Goal: Task Accomplishment & Management: Complete application form

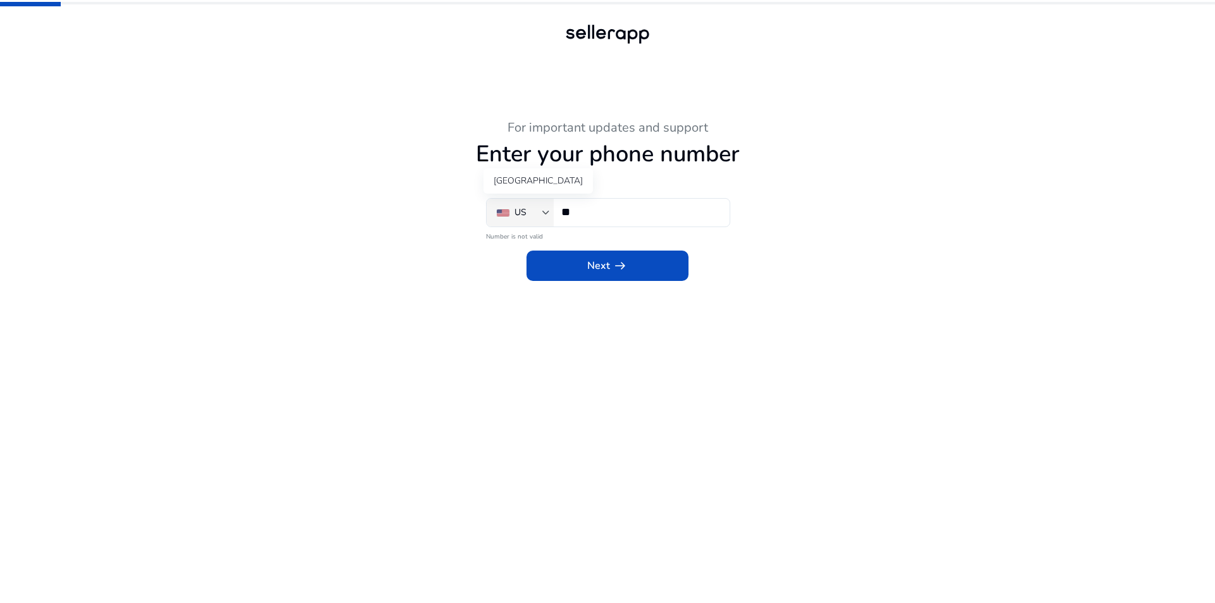
click at [541, 211] on div "US" at bounding box center [520, 213] width 46 height 14
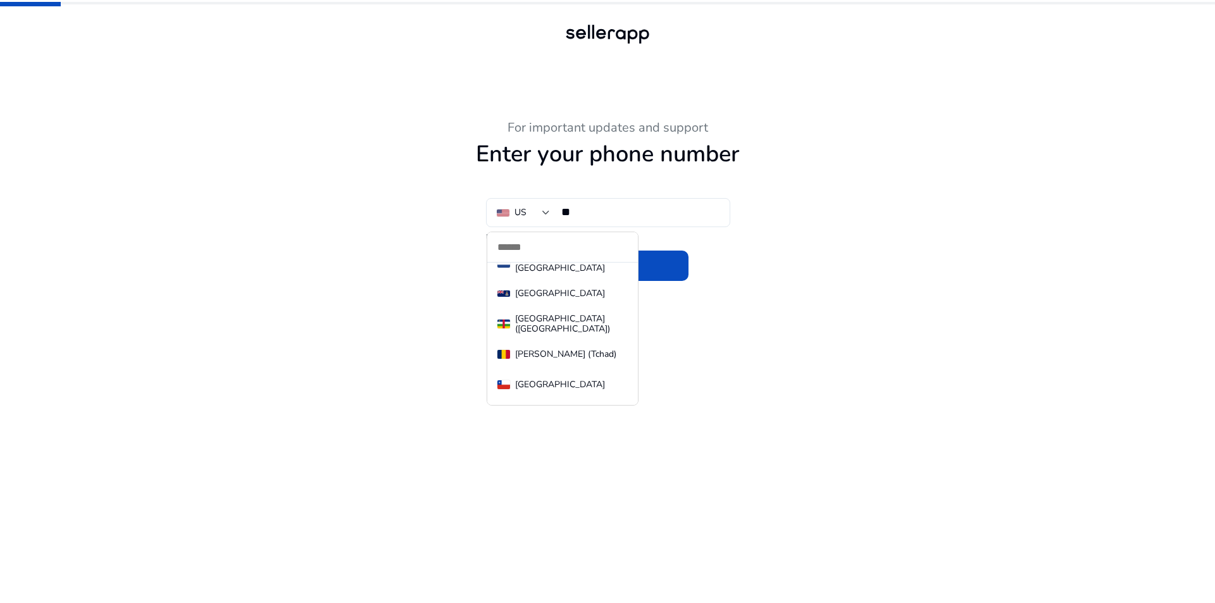
scroll to position [1232, 0]
click at [563, 347] on div "[GEOGRAPHIC_DATA] (中国)" at bounding box center [571, 352] width 113 height 20
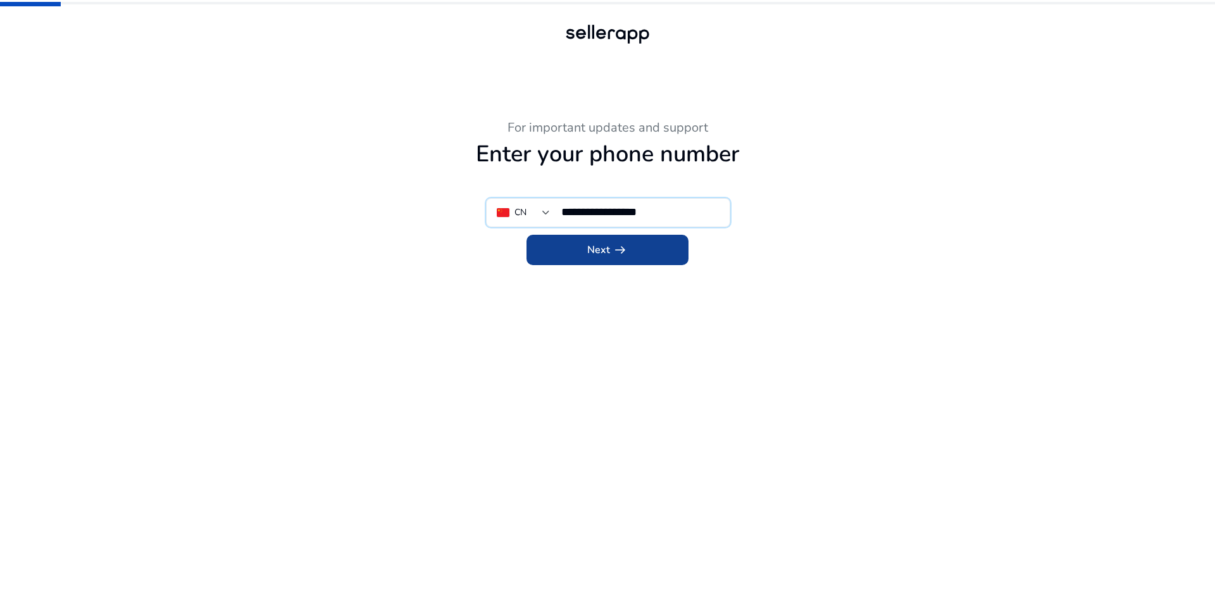
type input "**********"
click at [606, 246] on span "Next arrow_right_alt" at bounding box center [607, 249] width 40 height 15
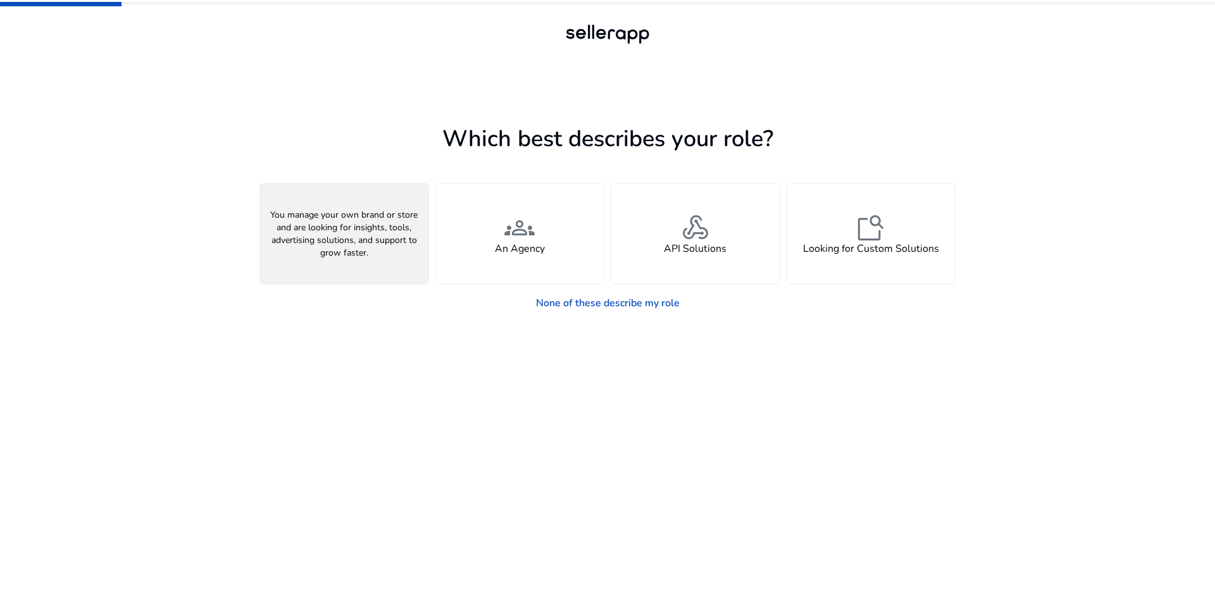
click at [358, 227] on span "person" at bounding box center [344, 228] width 30 height 30
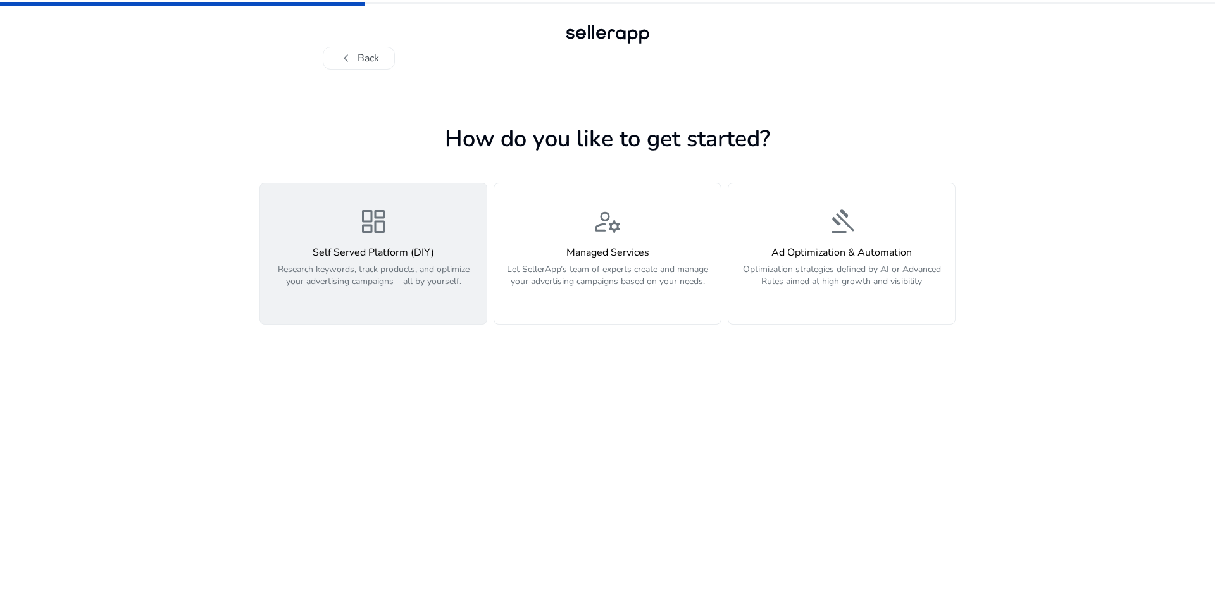
click at [378, 236] on span "dashboard" at bounding box center [373, 221] width 30 height 30
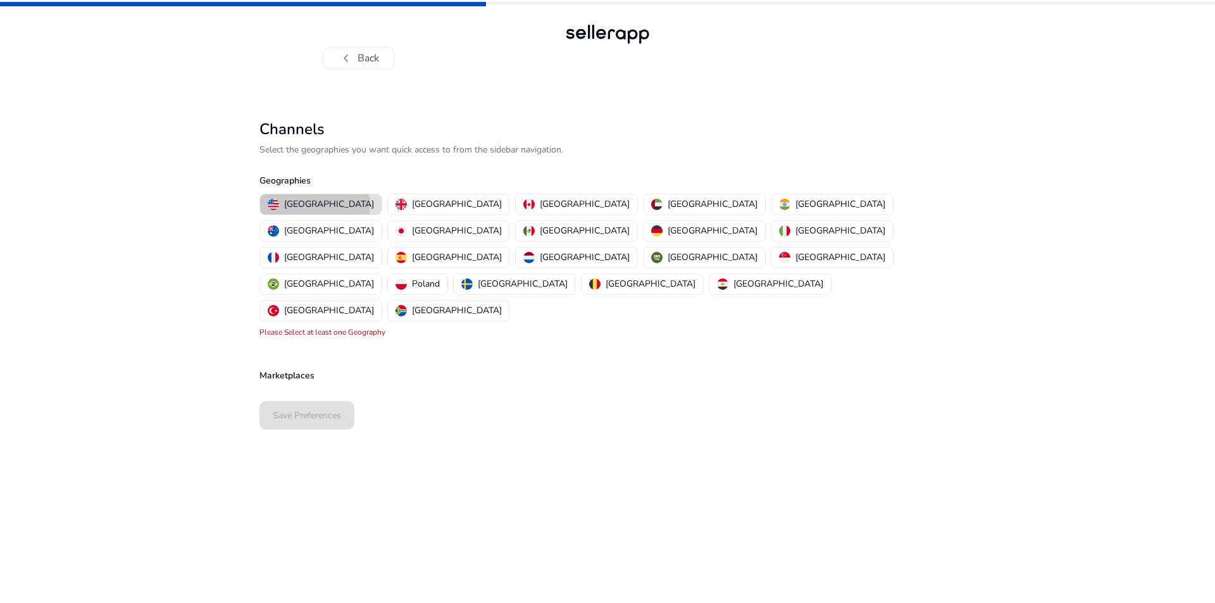
click at [314, 206] on p "[GEOGRAPHIC_DATA]" at bounding box center [329, 203] width 90 height 13
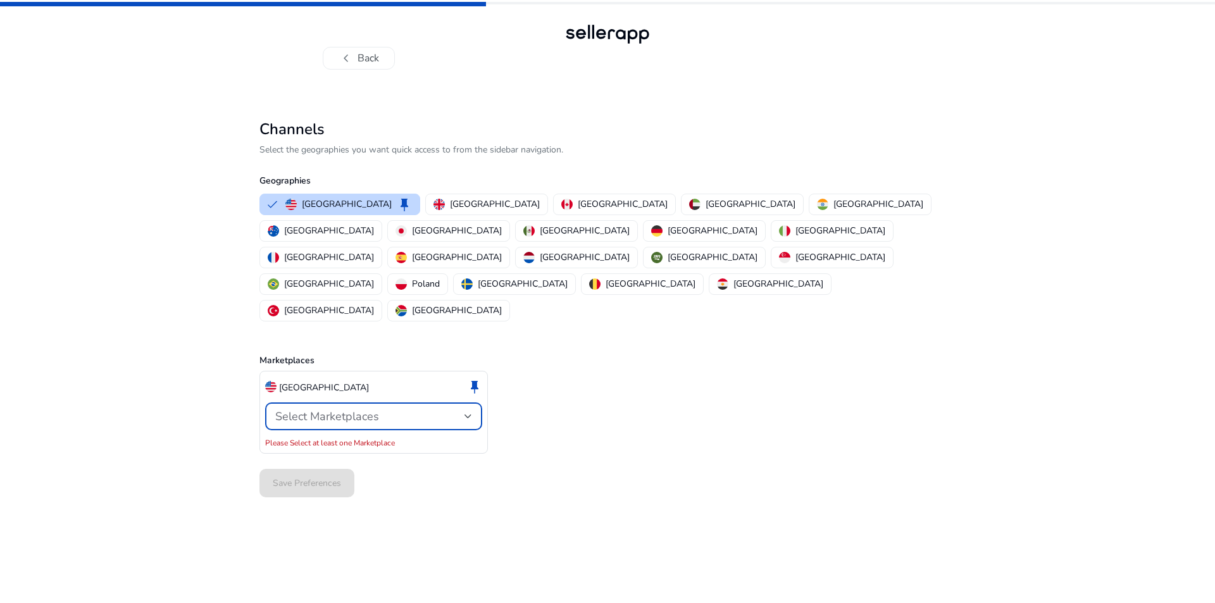
click at [463, 409] on div "Select Marketplaces" at bounding box center [369, 416] width 189 height 14
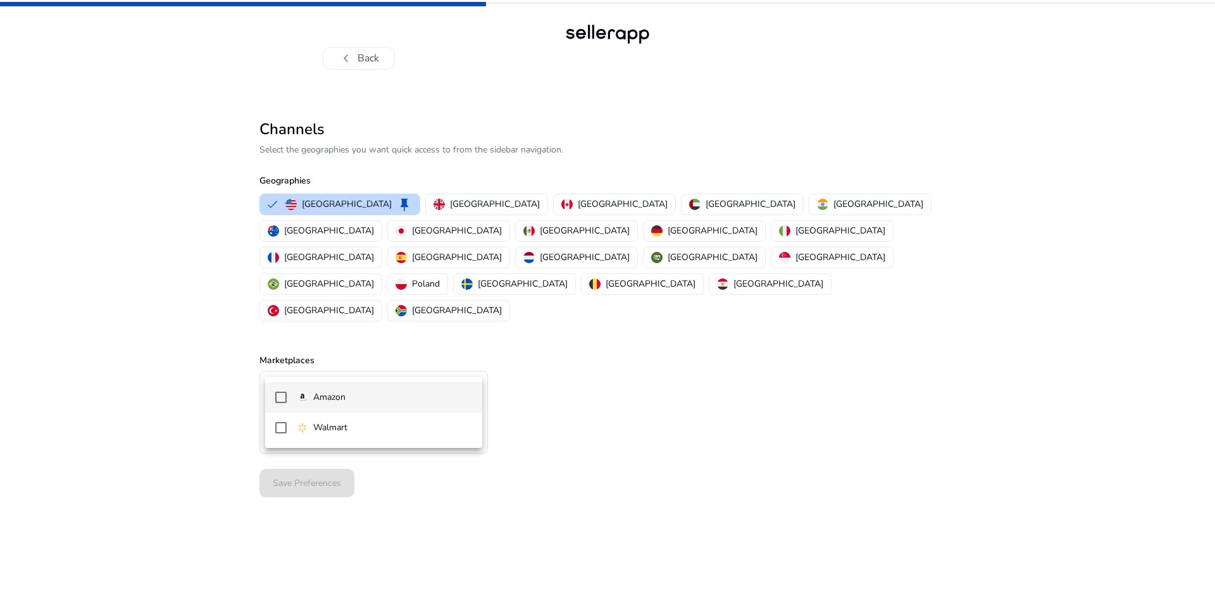
click at [373, 395] on span "Amazon" at bounding box center [384, 397] width 175 height 14
click at [670, 416] on div at bounding box center [607, 301] width 1215 height 603
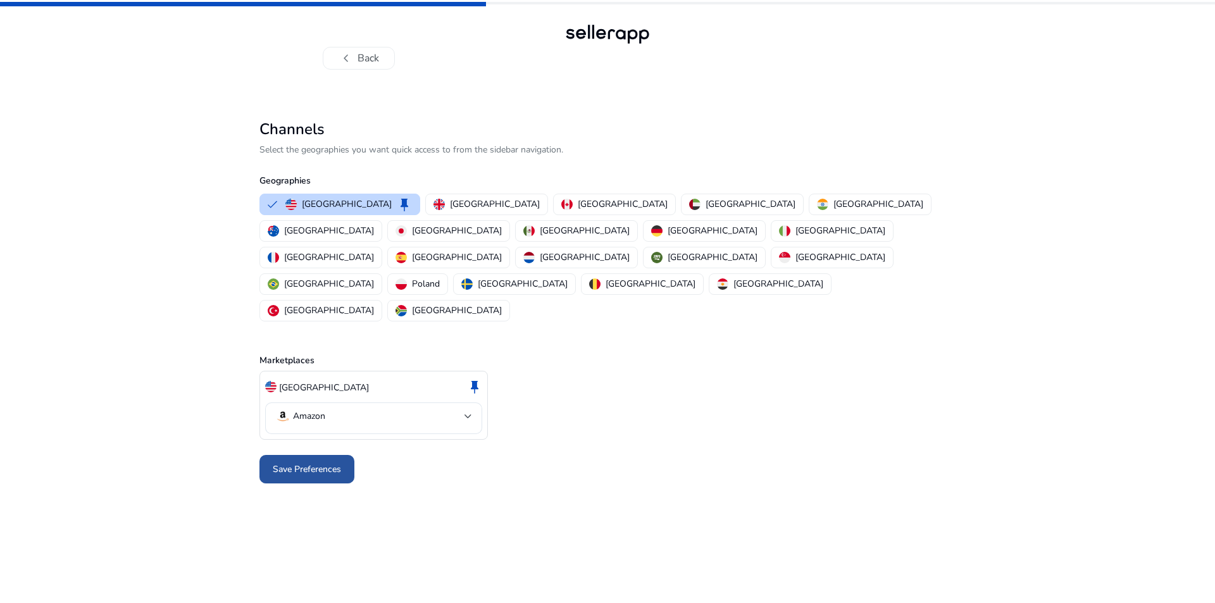
click at [330, 463] on span "Save Preferences" at bounding box center [307, 469] width 68 height 13
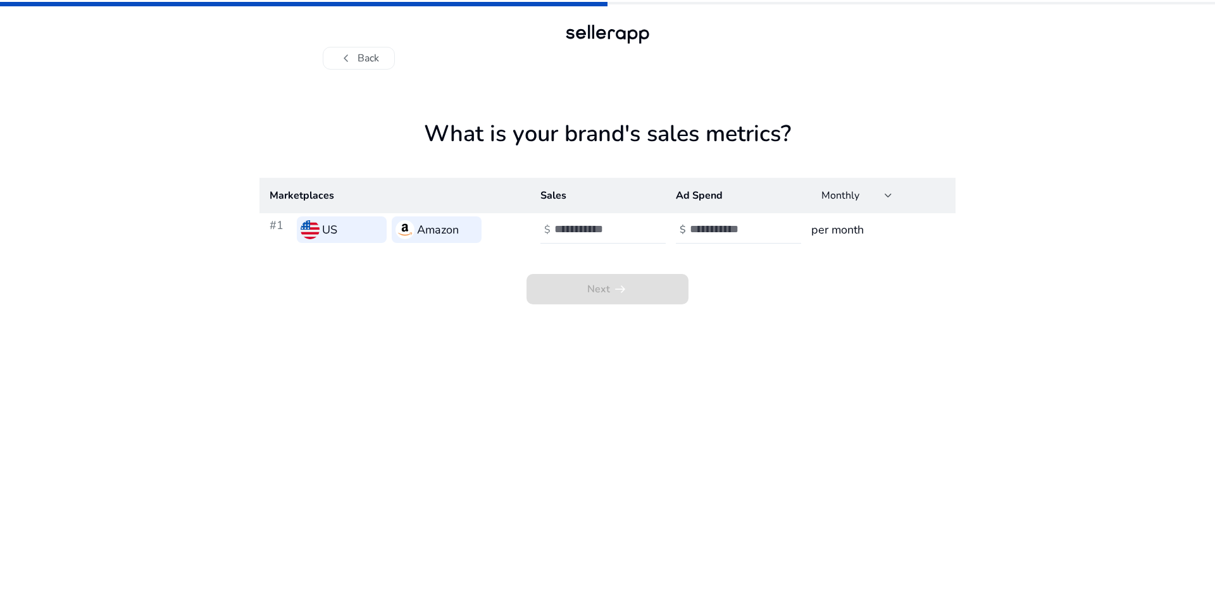
click at [854, 231] on h3 "per month" at bounding box center [878, 230] width 134 height 18
click at [595, 230] on input "number" at bounding box center [596, 229] width 85 height 14
type input "*******"
click at [721, 230] on input "number" at bounding box center [732, 229] width 85 height 14
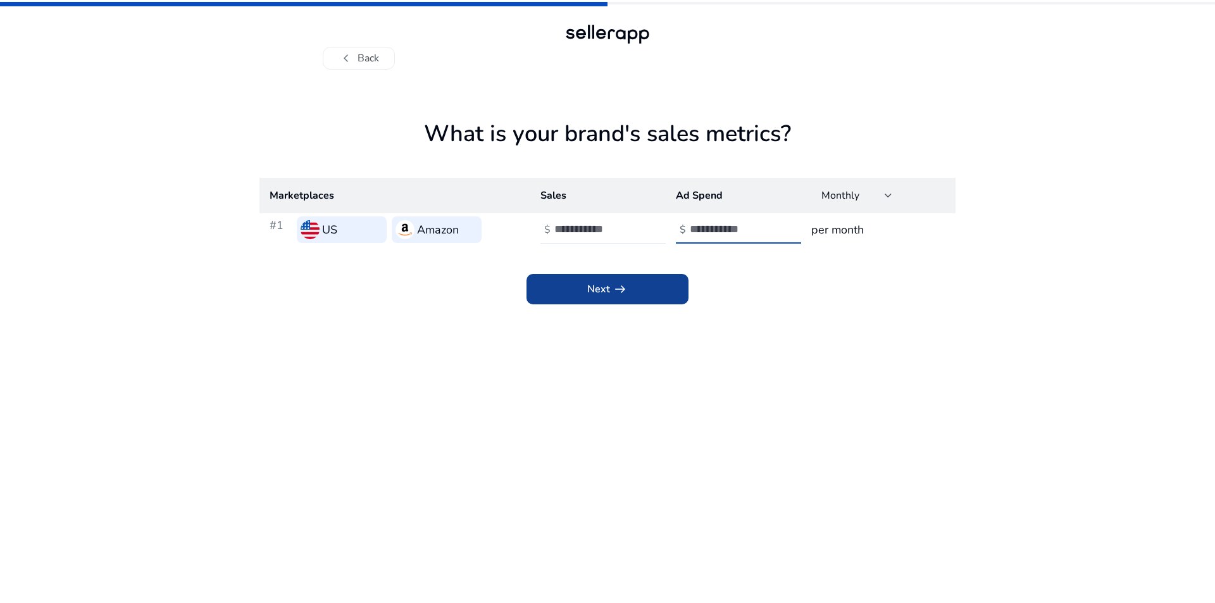
type input "*****"
click at [649, 288] on span at bounding box center [607, 289] width 162 height 30
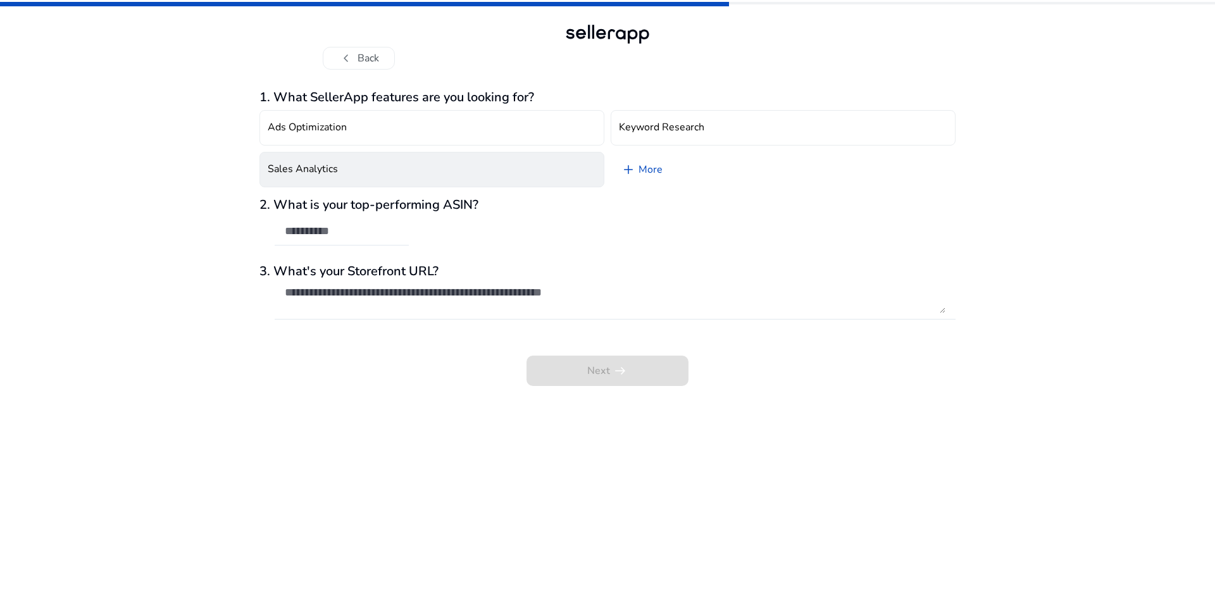
click at [552, 166] on button "Sales Analytics" at bounding box center [431, 169] width 345 height 35
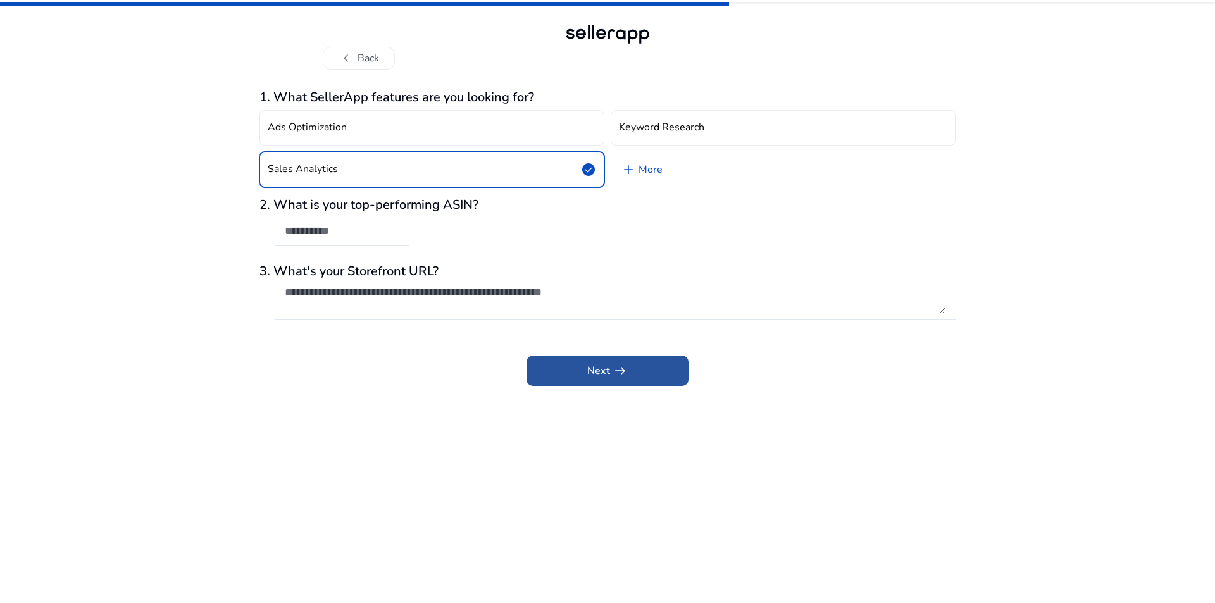
click at [654, 361] on span at bounding box center [607, 371] width 162 height 30
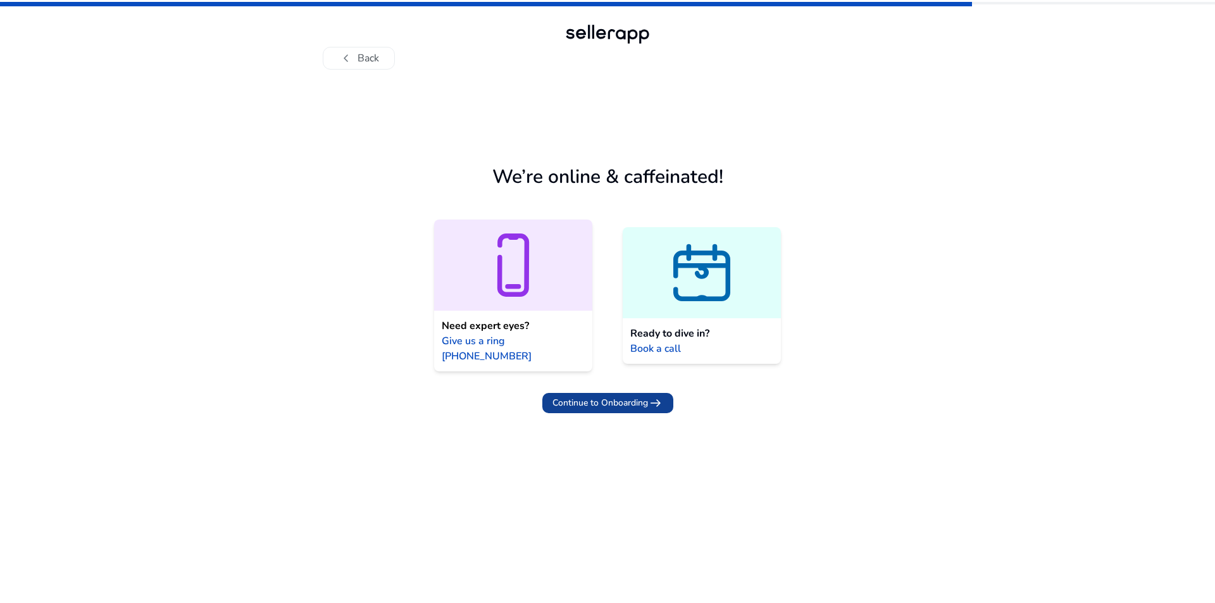
click at [648, 395] on span "arrow_right_alt" at bounding box center [655, 402] width 15 height 15
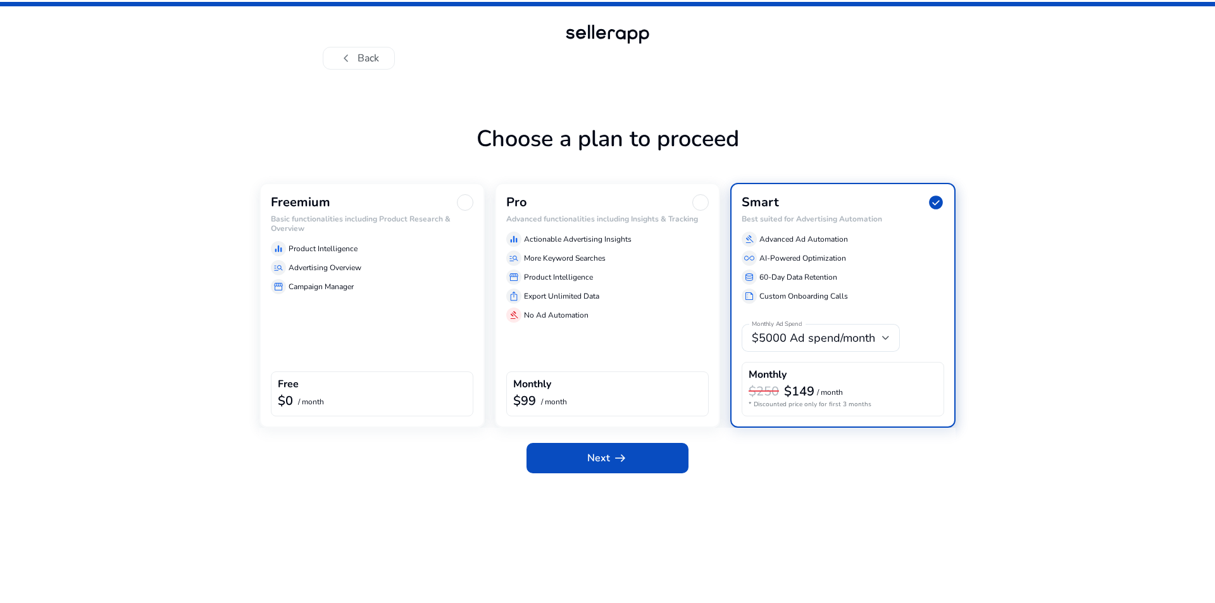
click at [376, 270] on div "manage_search Advertising Overview" at bounding box center [372, 267] width 202 height 15
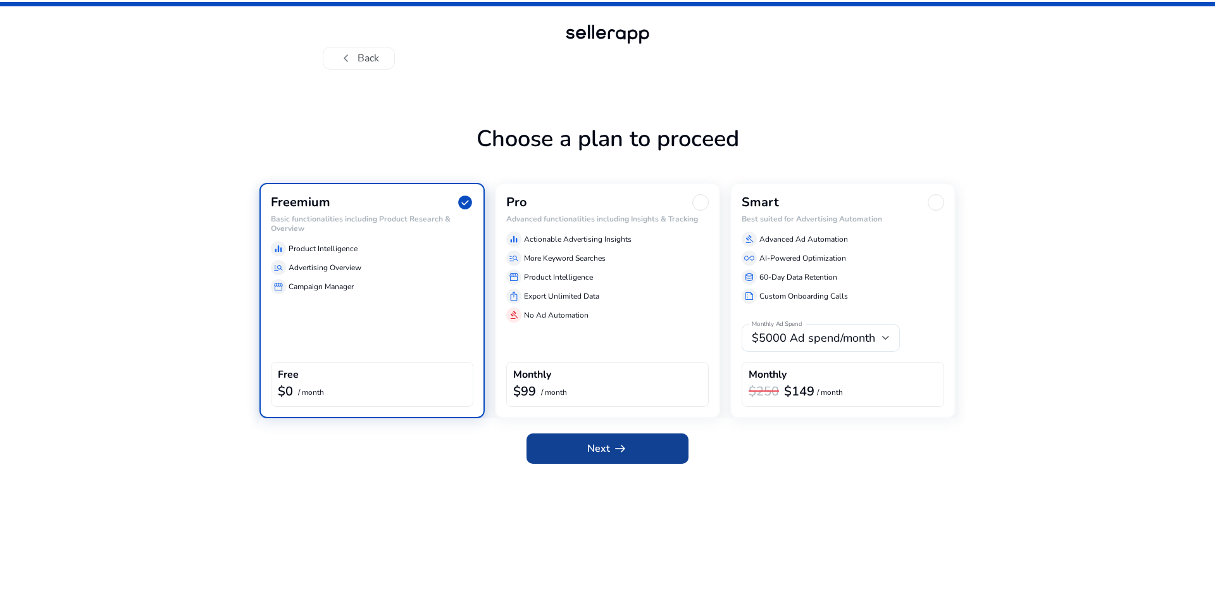
click at [625, 459] on span at bounding box center [607, 448] width 162 height 30
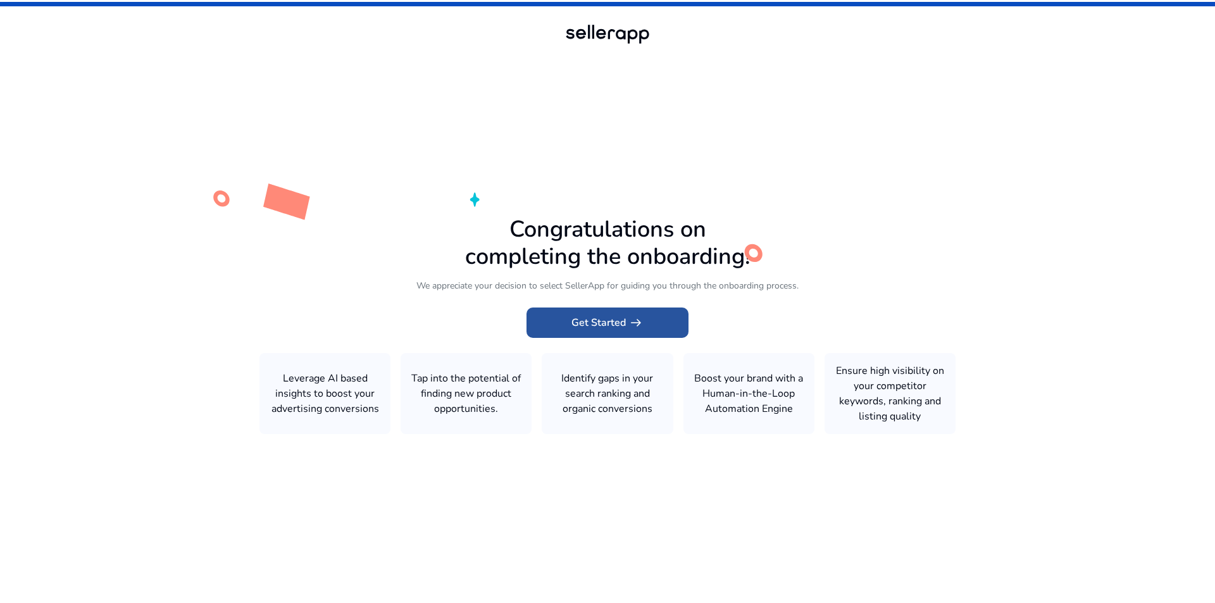
click at [616, 321] on span "Get Started arrow_right_alt" at bounding box center [607, 322] width 72 height 15
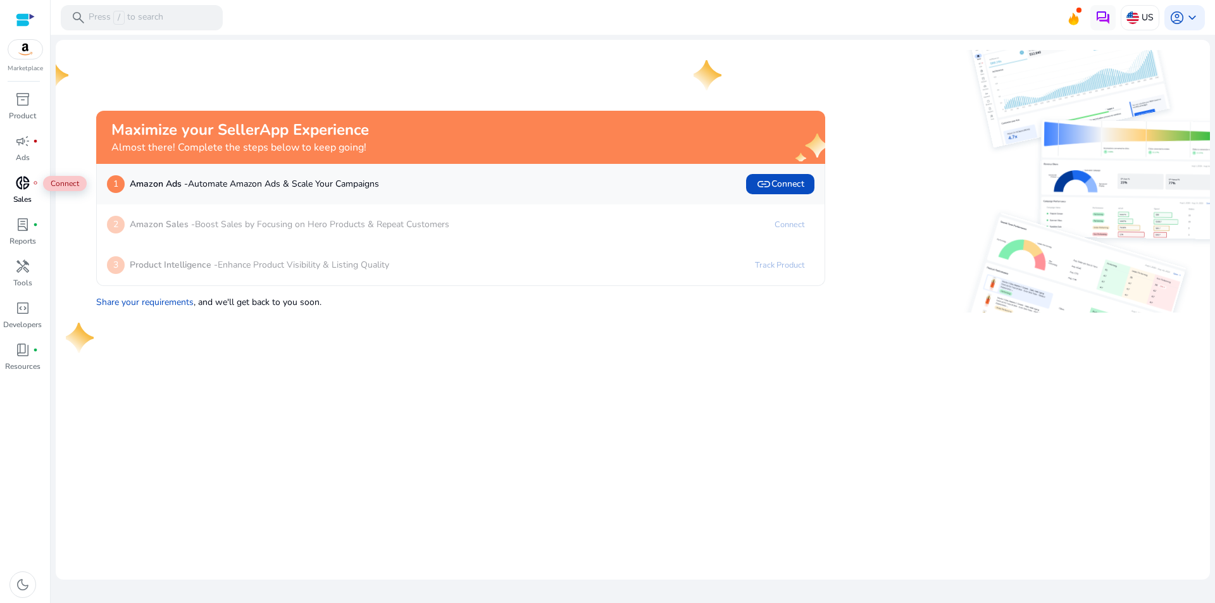
click at [19, 188] on span "donut_small" at bounding box center [22, 182] width 15 height 15
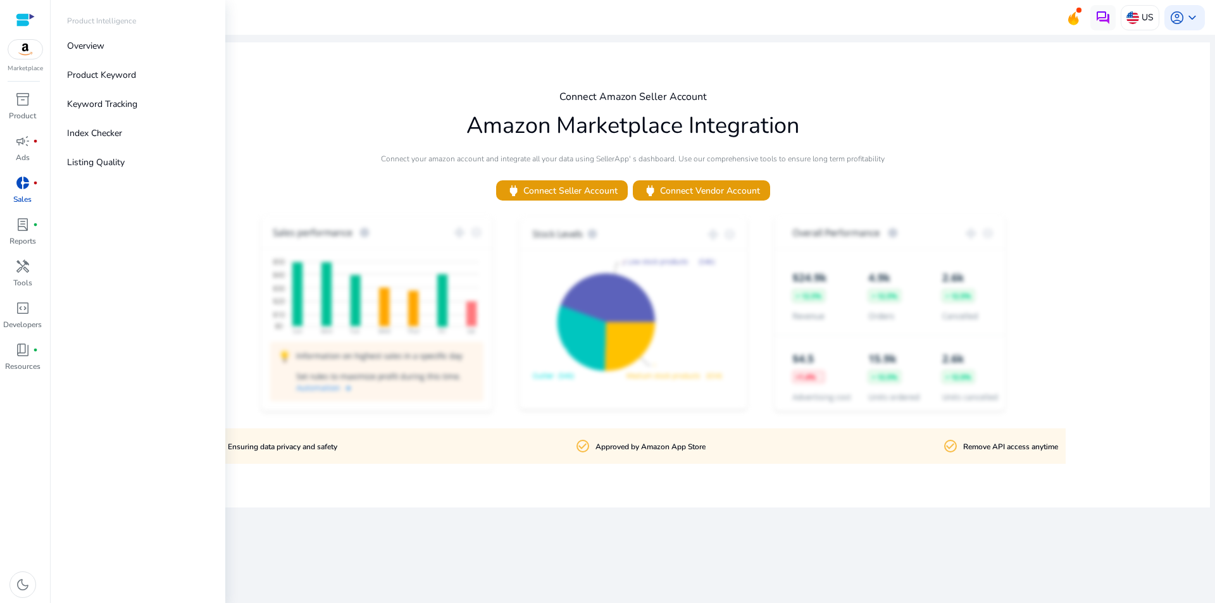
click at [26, 21] on div at bounding box center [25, 20] width 19 height 15
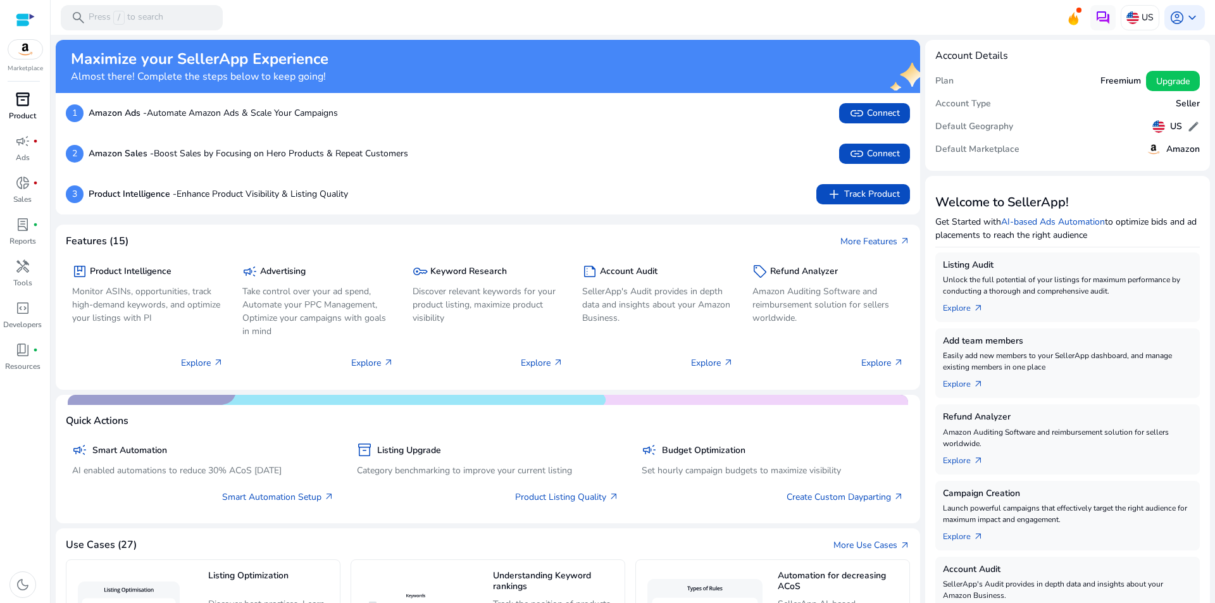
click at [28, 104] on span "inventory_2" at bounding box center [22, 99] width 15 height 15
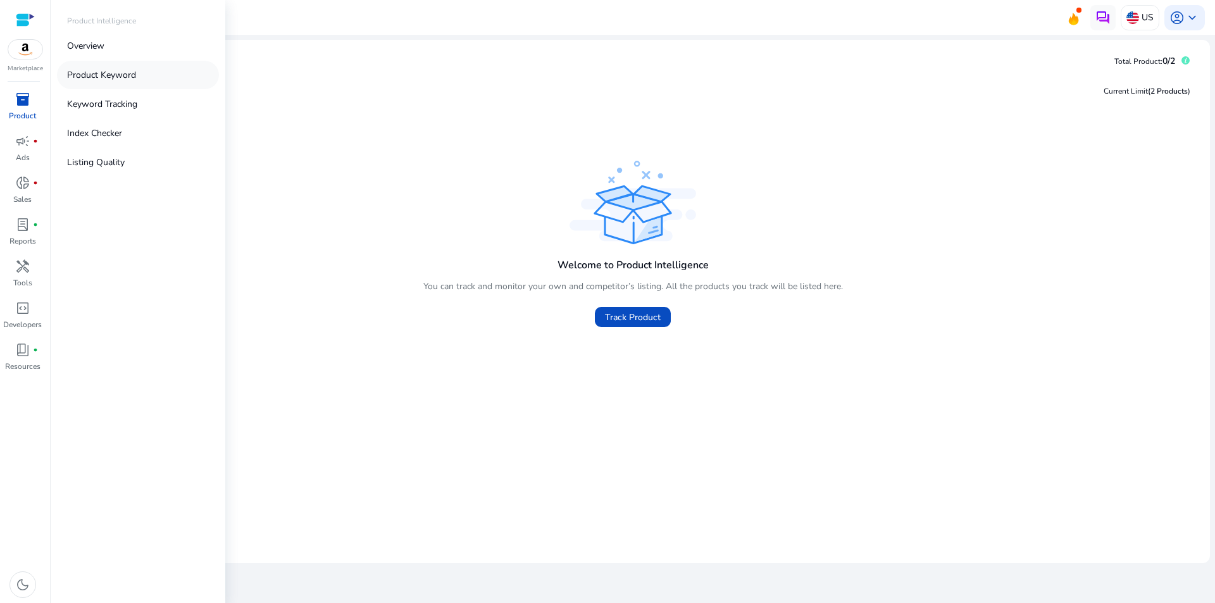
click at [111, 76] on p "Product Keyword" at bounding box center [101, 74] width 69 height 13
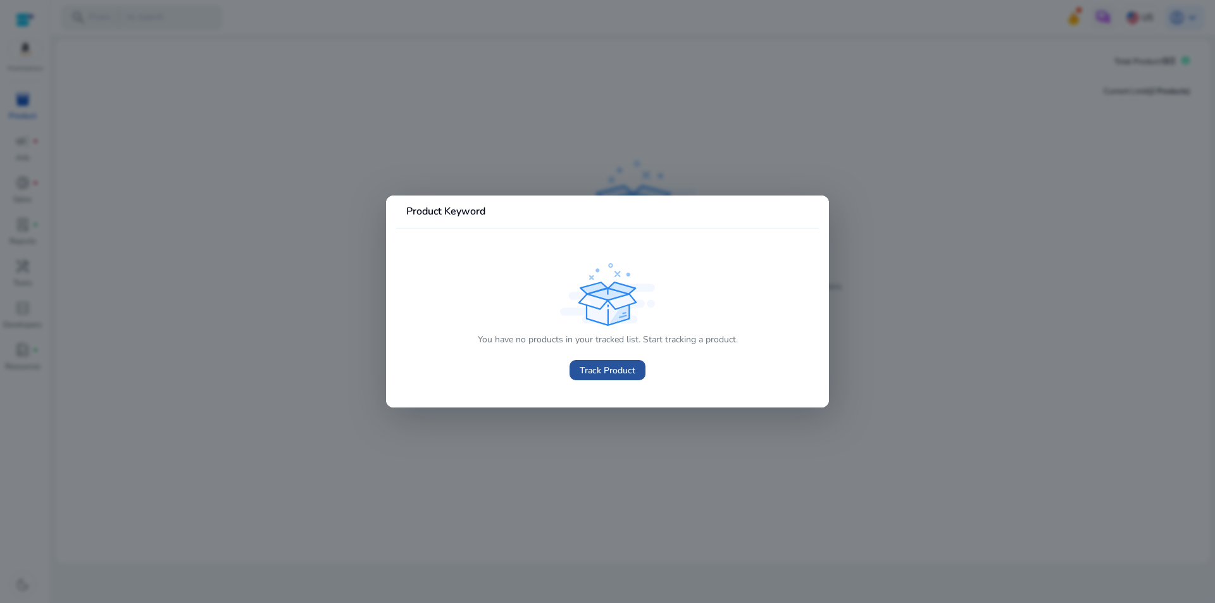
click at [617, 371] on span "Track Product" at bounding box center [608, 370] width 56 height 13
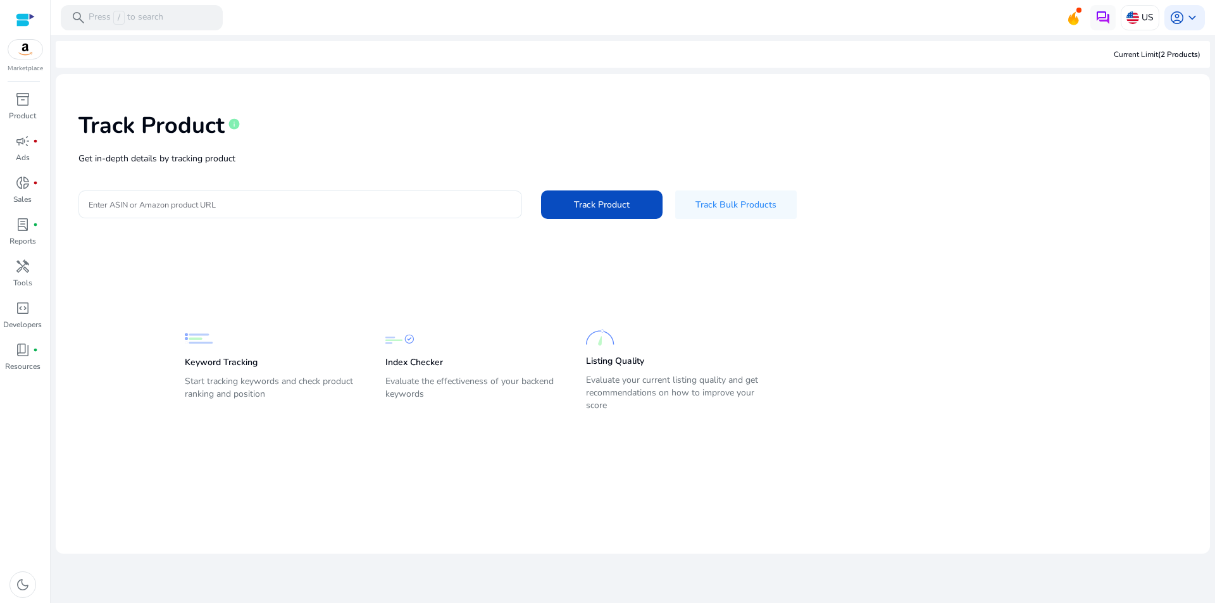
click at [294, 208] on input "Enter ASIN or Amazon product URL" at bounding box center [300, 204] width 423 height 14
click at [24, 22] on div at bounding box center [25, 20] width 19 height 15
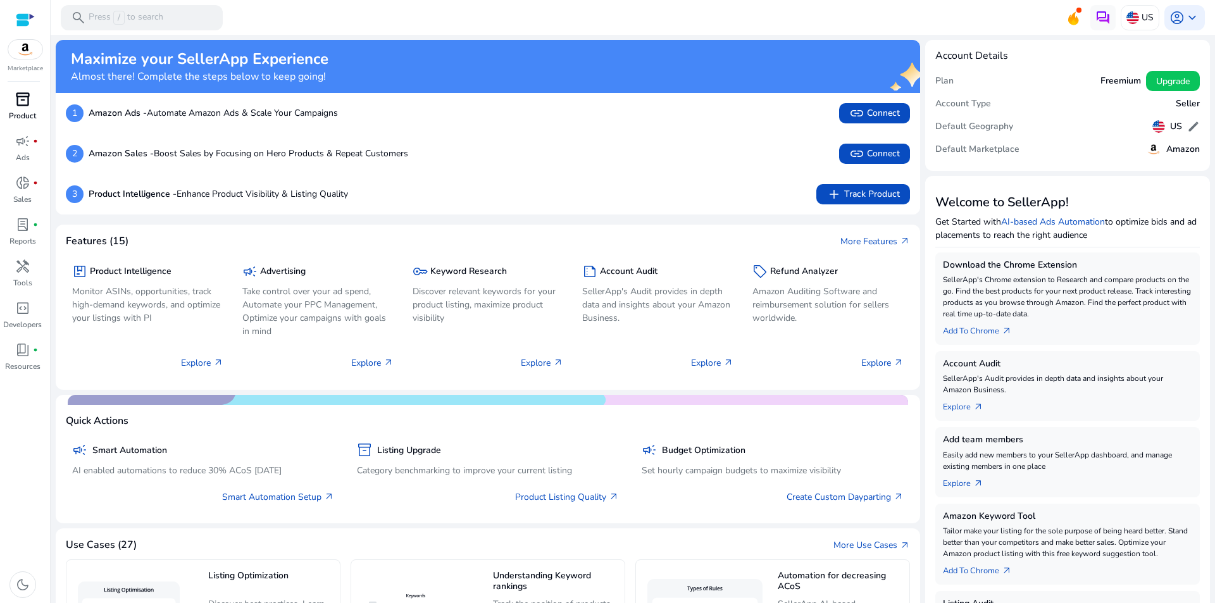
click at [19, 109] on link "inventory_2 Product" at bounding box center [22, 110] width 45 height 42
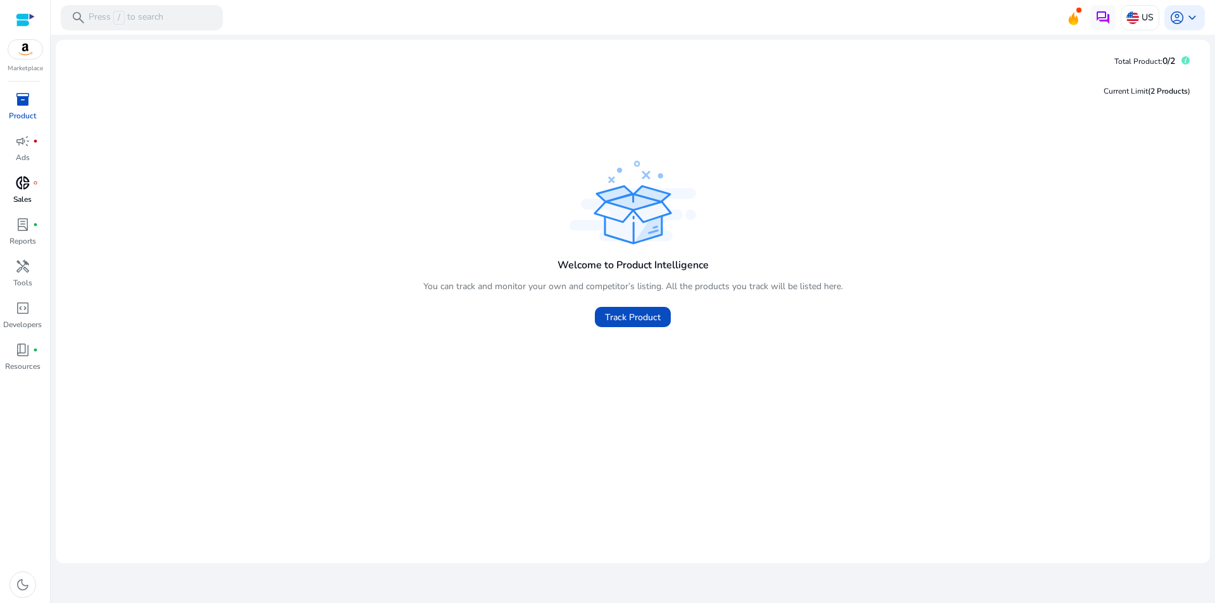
click at [24, 190] on span "donut_small" at bounding box center [22, 182] width 15 height 15
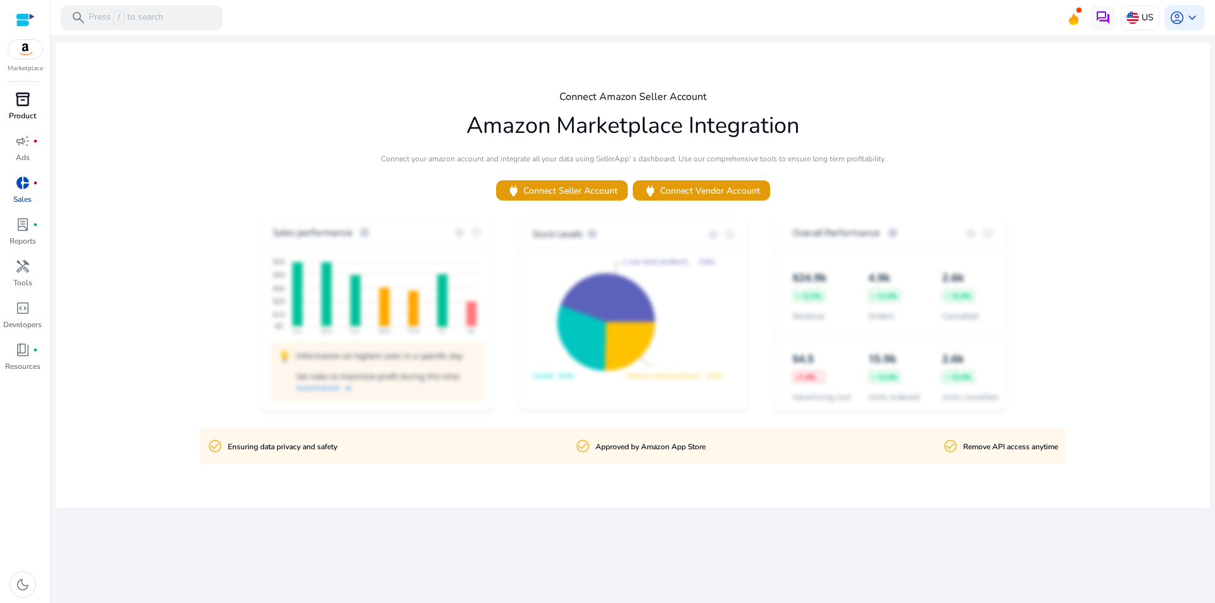
click at [20, 101] on span "inventory_2" at bounding box center [22, 99] width 15 height 15
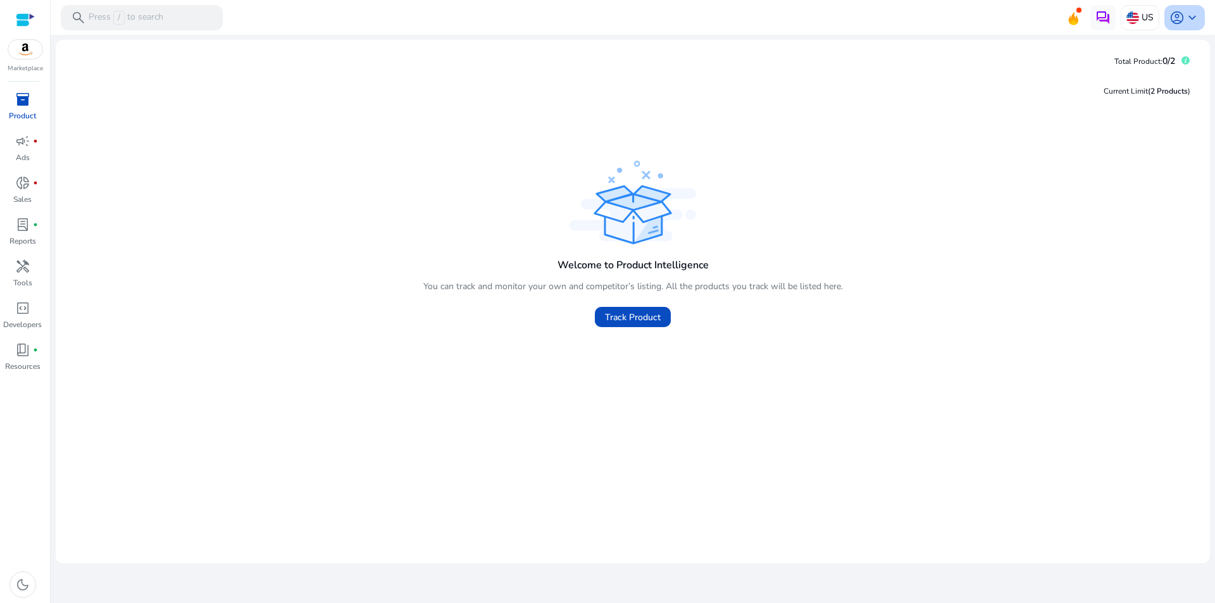
click at [1188, 23] on span "keyboard_arrow_down" at bounding box center [1192, 17] width 15 height 15
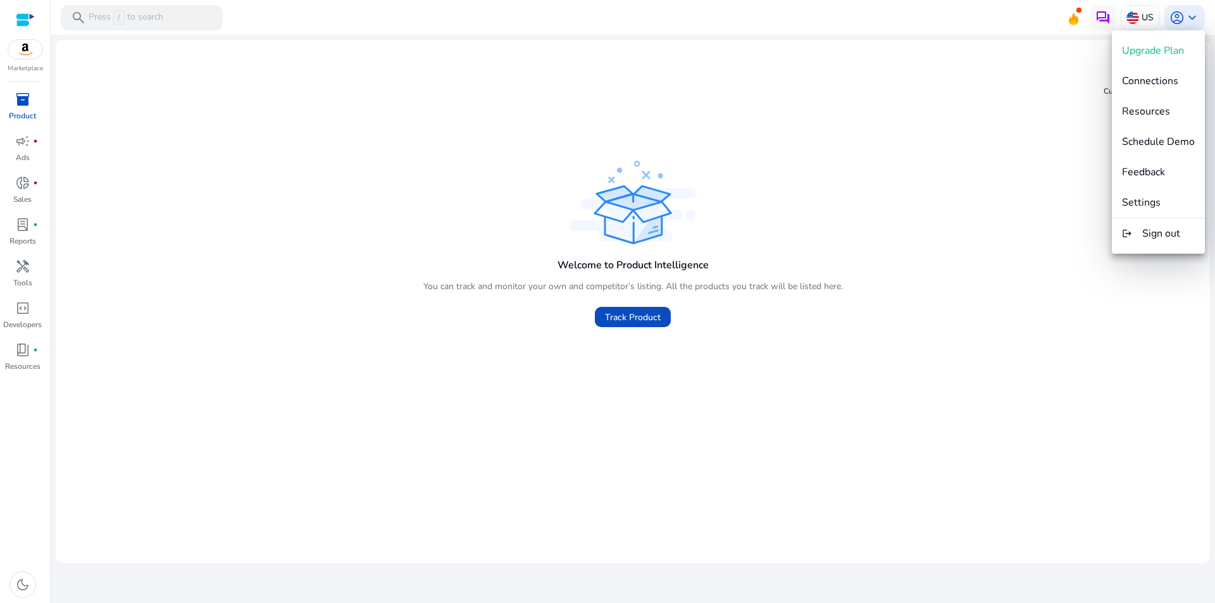
click at [978, 144] on div at bounding box center [607, 301] width 1215 height 603
